Goal: Transaction & Acquisition: Purchase product/service

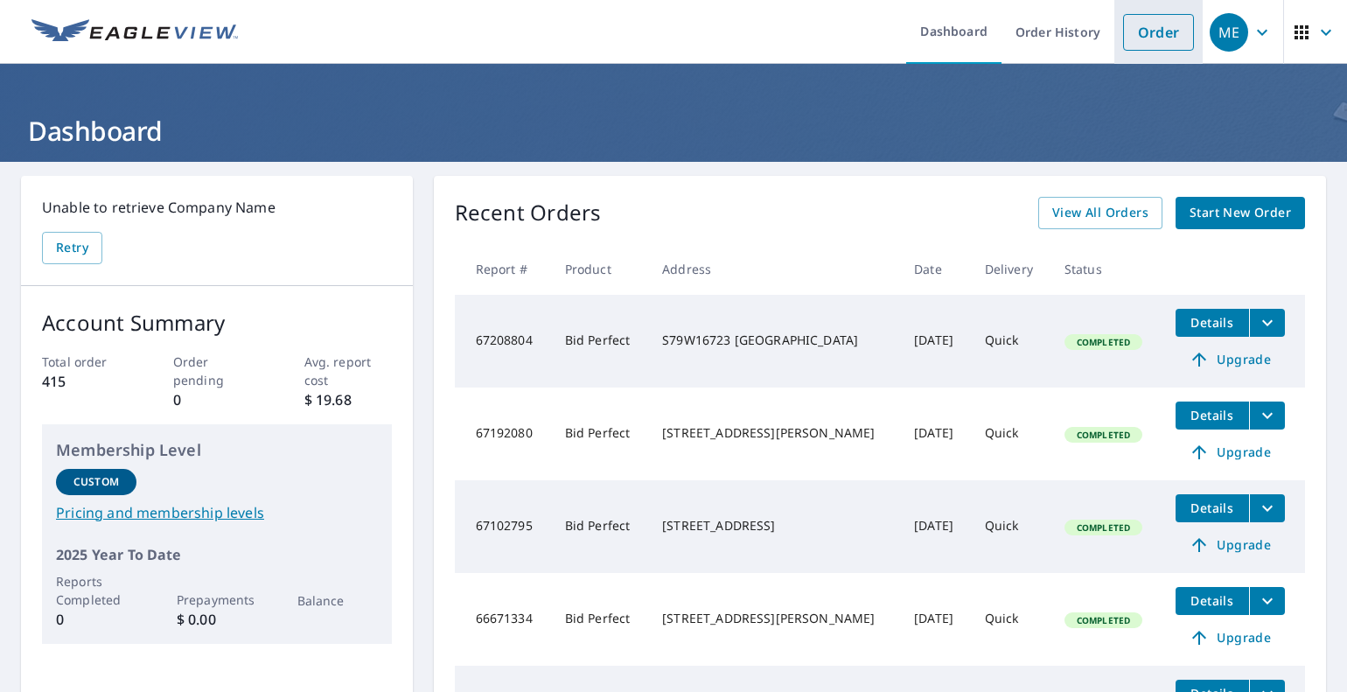
click at [1153, 32] on link "Order" at bounding box center [1158, 32] width 71 height 37
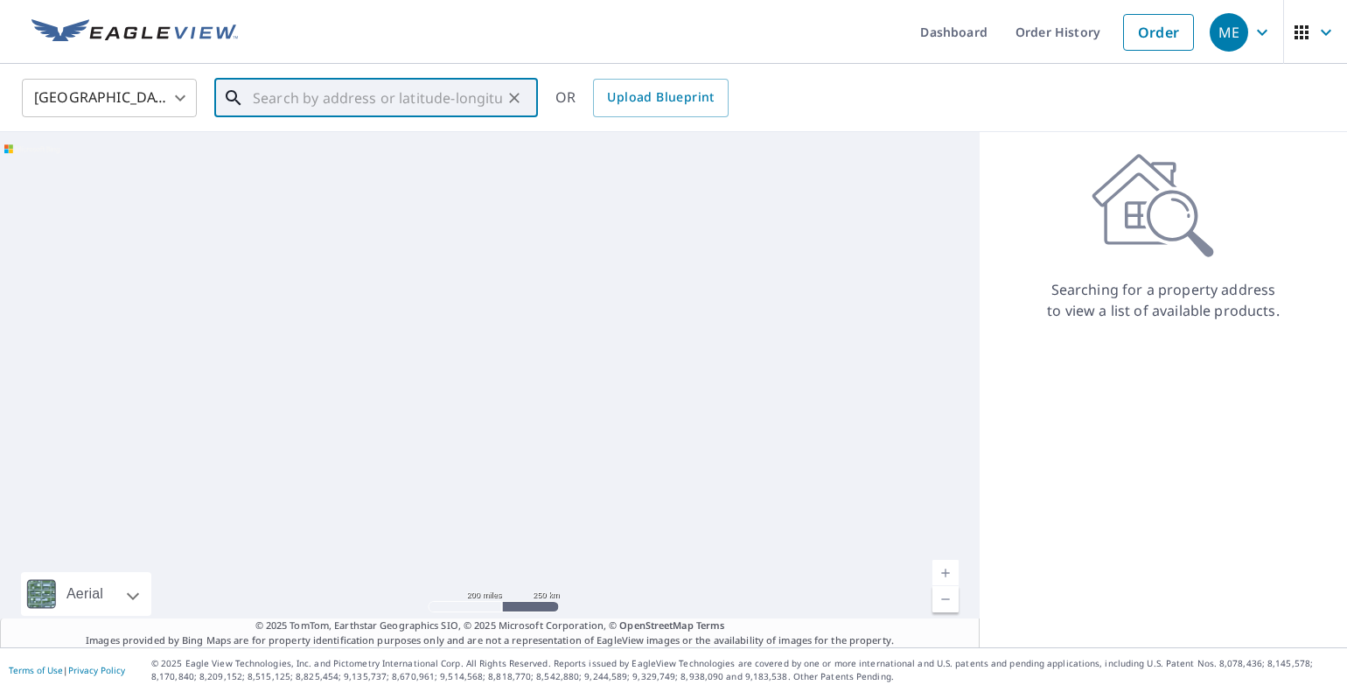
click at [253, 98] on input "text" at bounding box center [377, 97] width 249 height 49
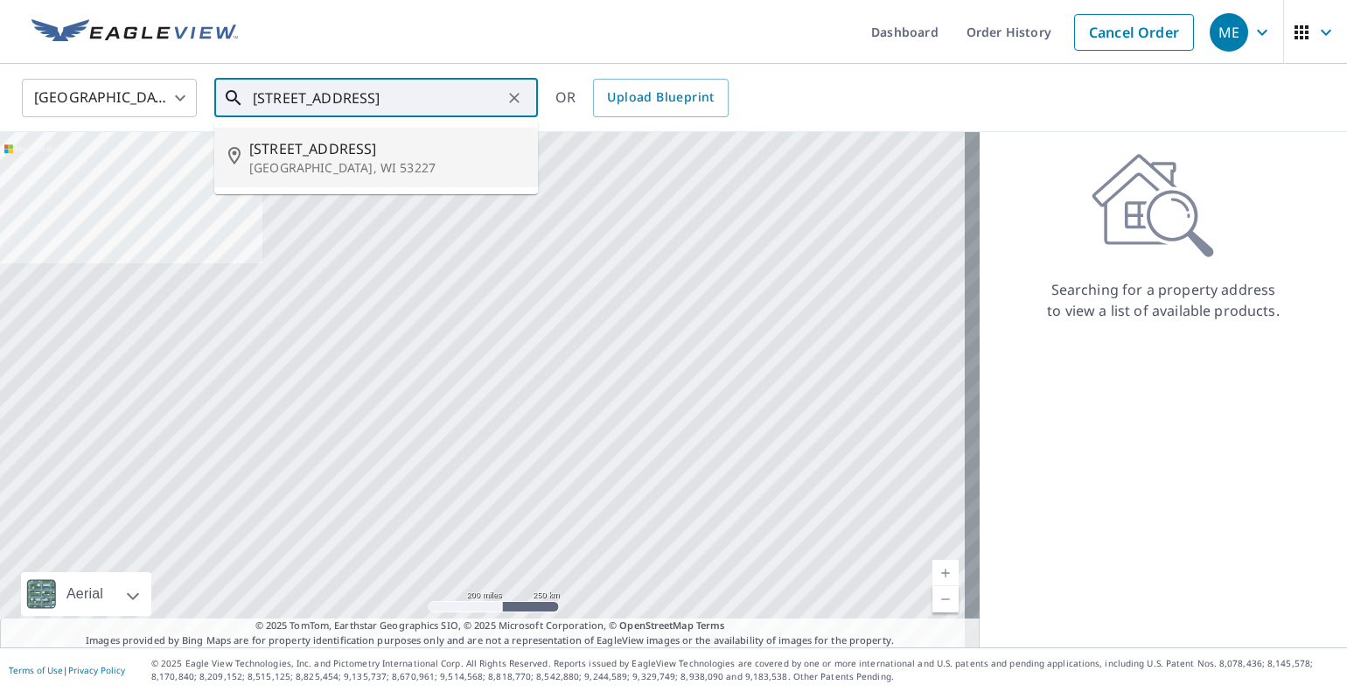
click at [313, 171] on p "[GEOGRAPHIC_DATA], WI 53227" at bounding box center [386, 167] width 275 height 17
type input "[STREET_ADDRESS]"
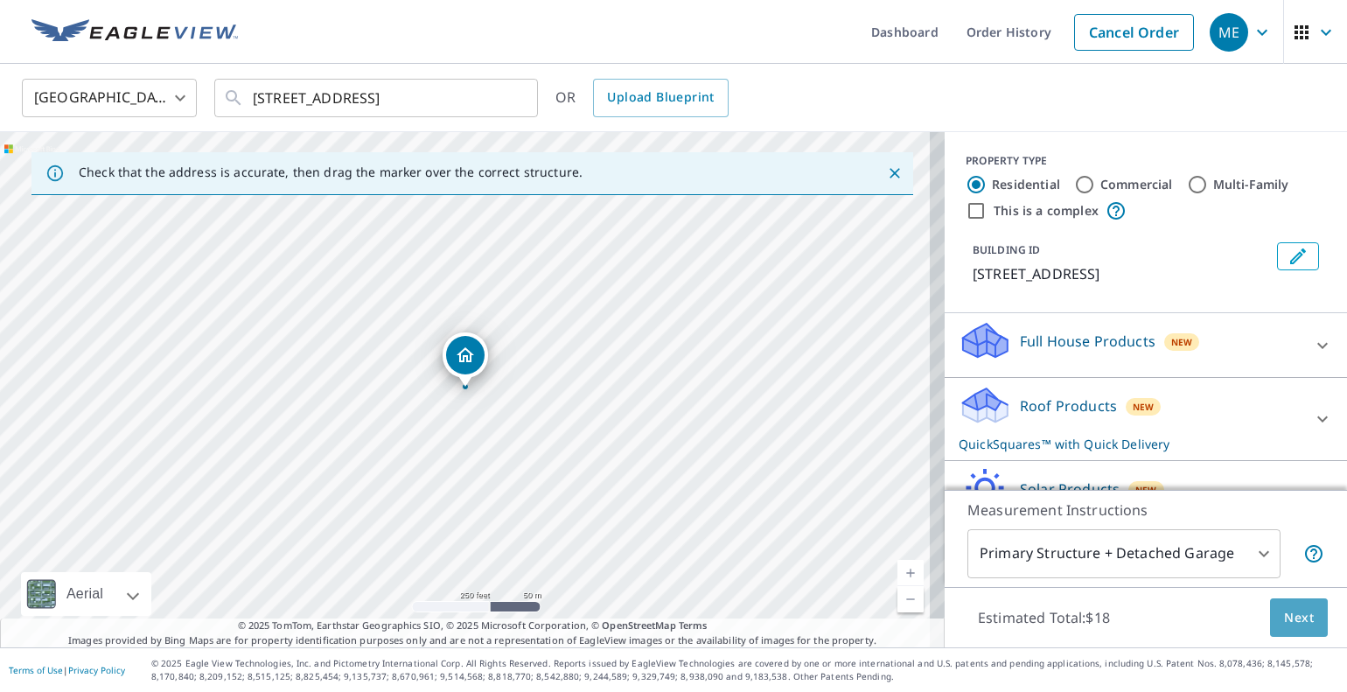
click at [1284, 619] on span "Next" at bounding box center [1299, 618] width 30 height 22
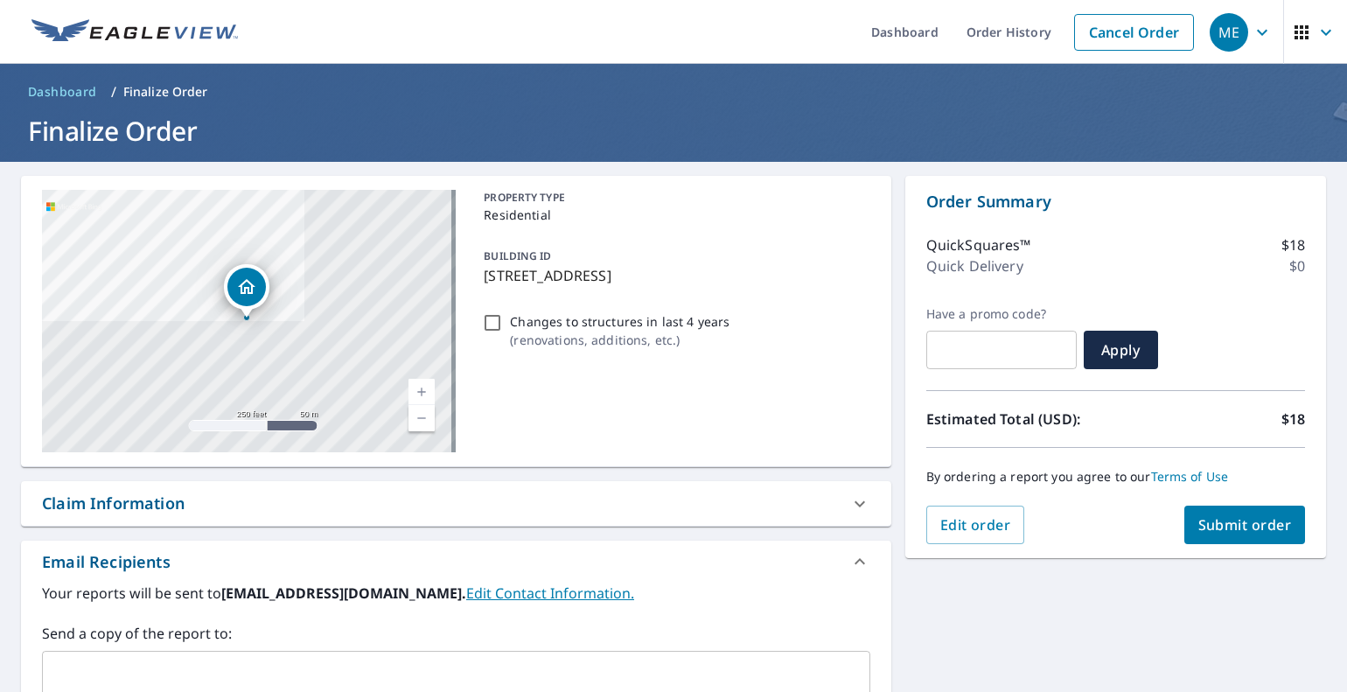
click at [1216, 521] on span "Submit order" at bounding box center [1246, 524] width 94 height 19
